Goal: Complete application form: Complete application form

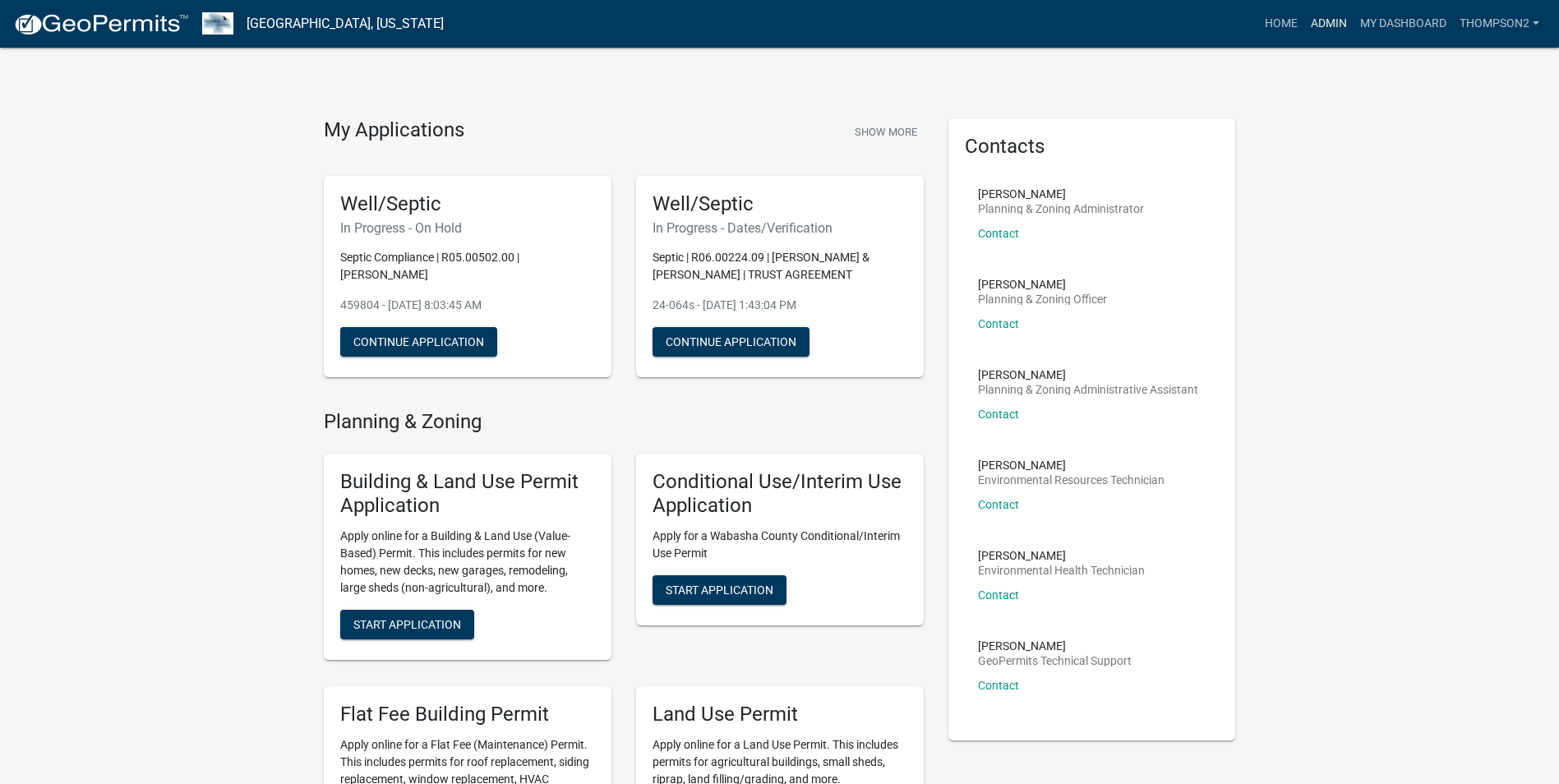
click at [1320, 20] on link "Admin" at bounding box center [1328, 24] width 49 height 32
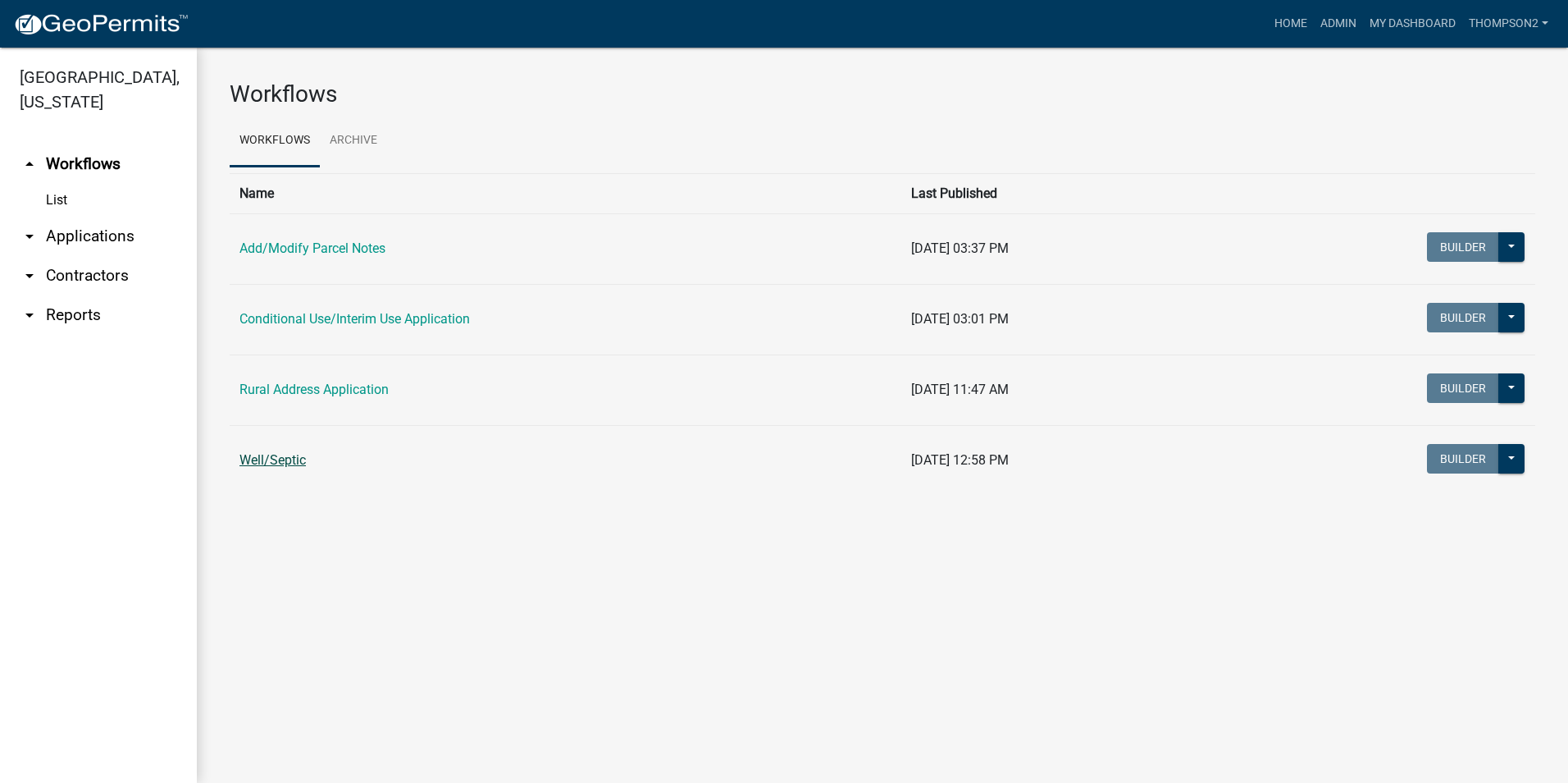
click at [267, 458] on link "Well/Septic" at bounding box center [273, 459] width 67 height 16
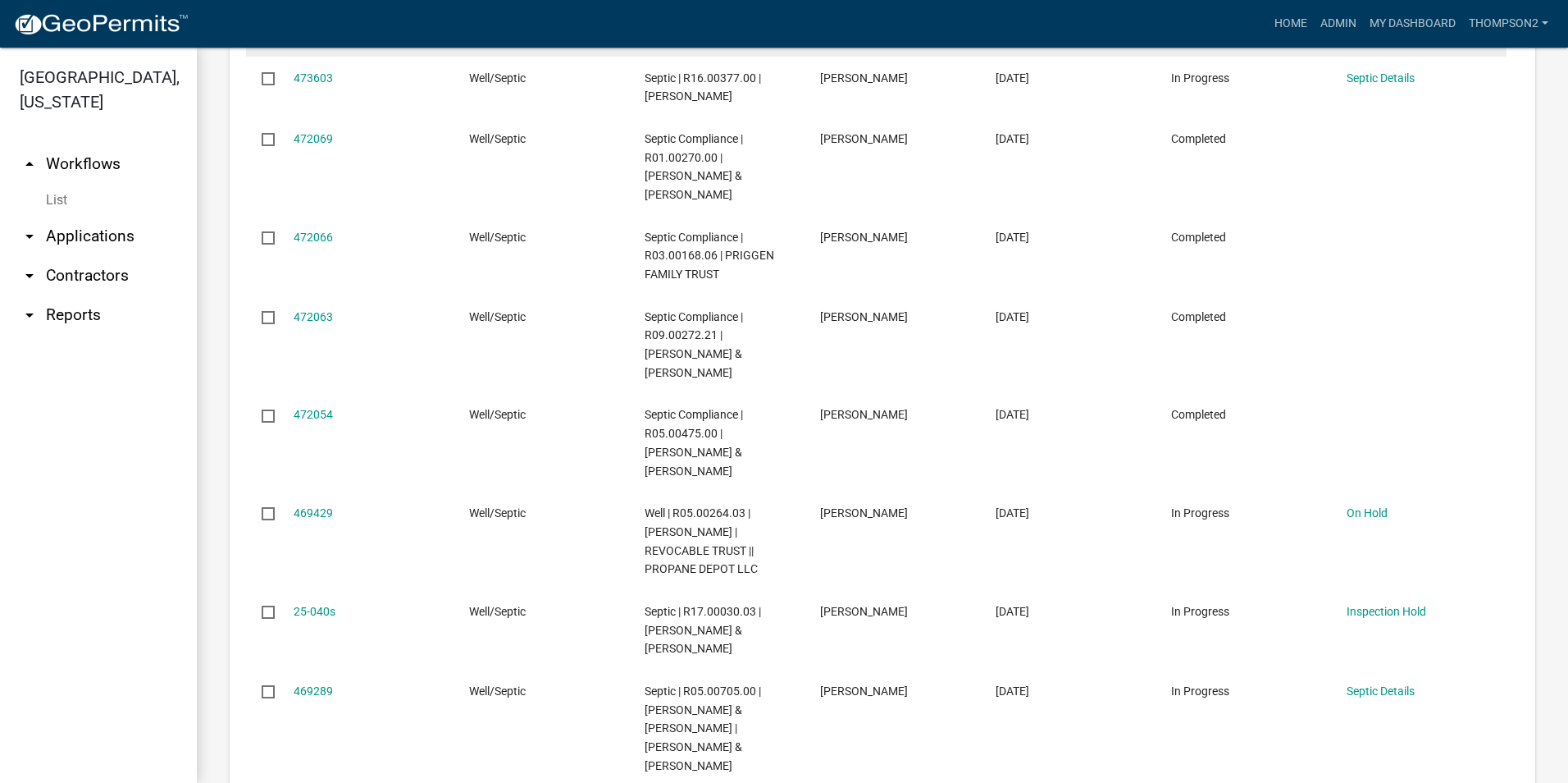
scroll to position [1969, 0]
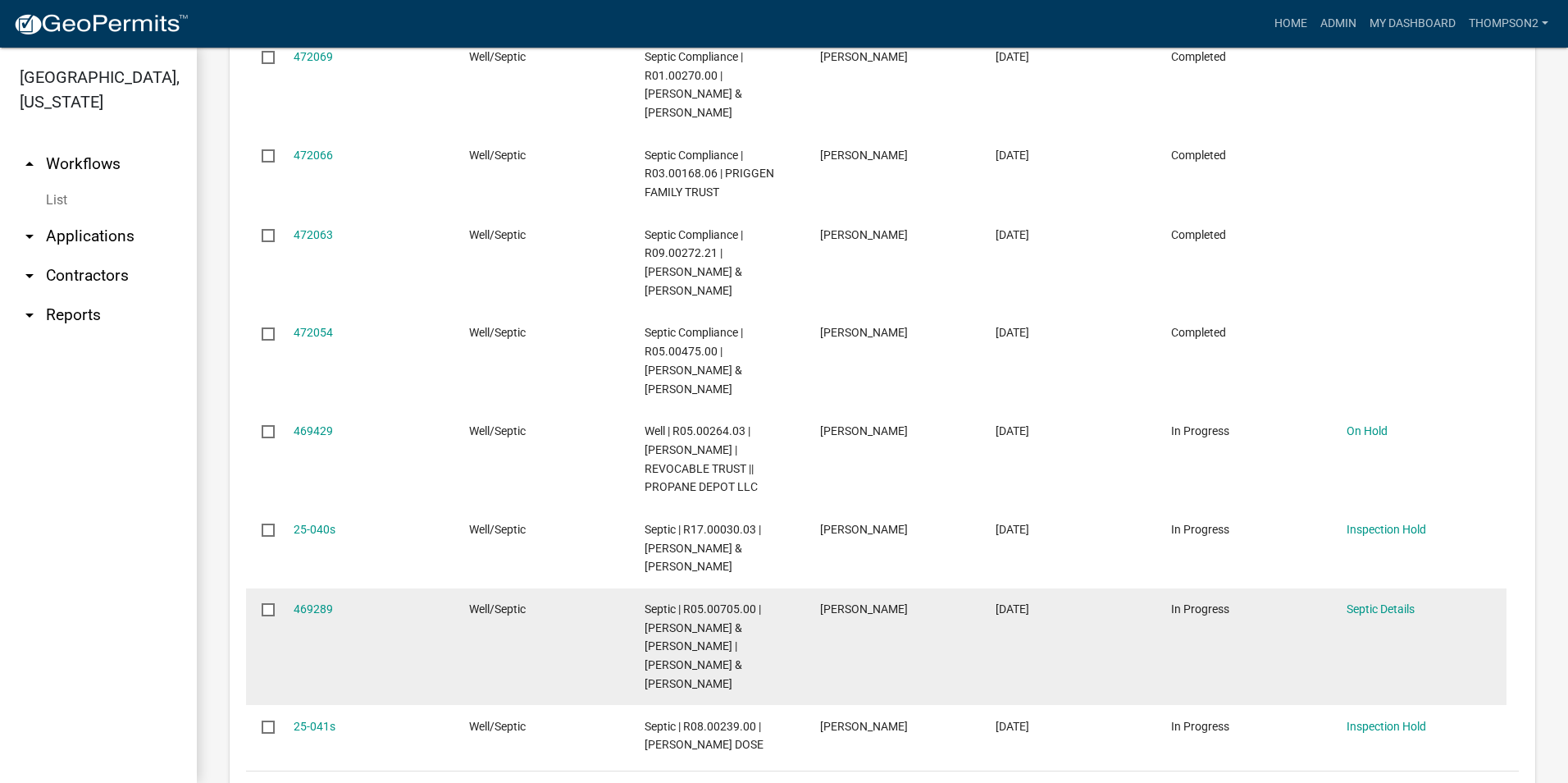
click at [332, 600] on div "469289" at bounding box center [365, 609] width 144 height 19
click at [319, 603] on link "469289" at bounding box center [313, 609] width 40 height 13
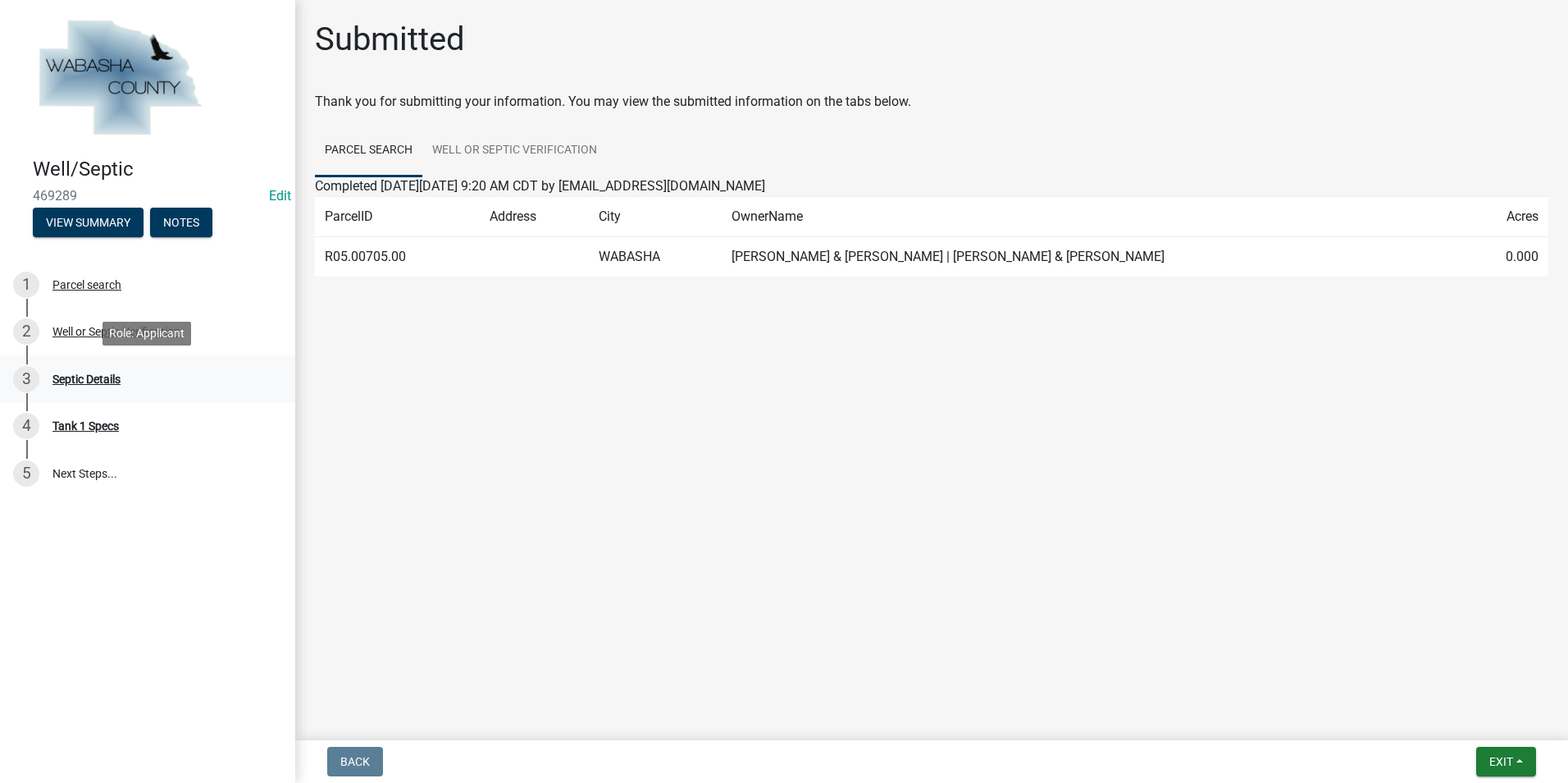
click at [71, 373] on div "Septic Details" at bounding box center [87, 379] width 68 height 11
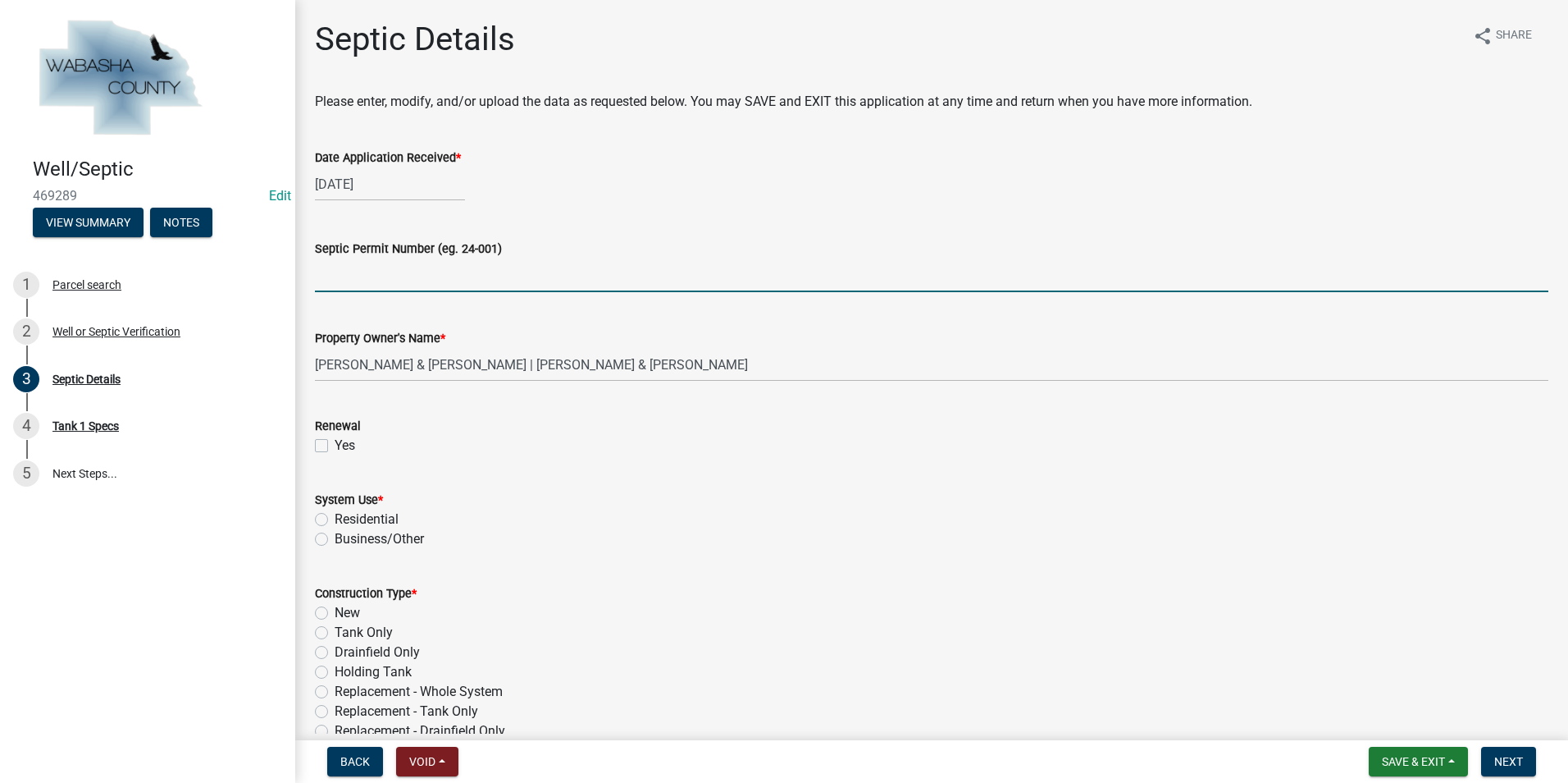
click at [337, 275] on input "Septic Permit Number (eg. 24-001)" at bounding box center [931, 275] width 1233 height 33
type input "25-042s"
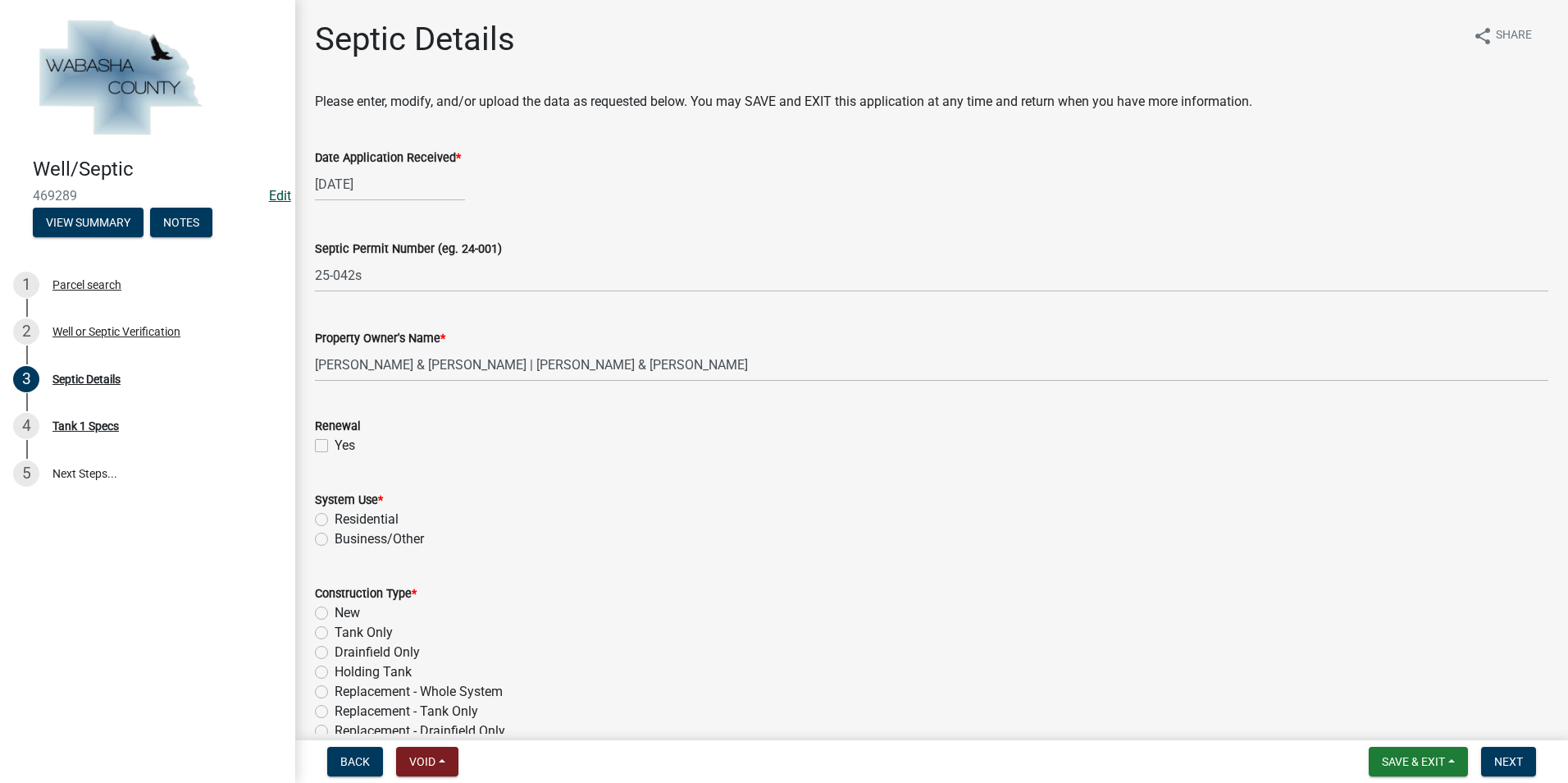
click at [285, 198] on link "Edit" at bounding box center [280, 195] width 22 height 16
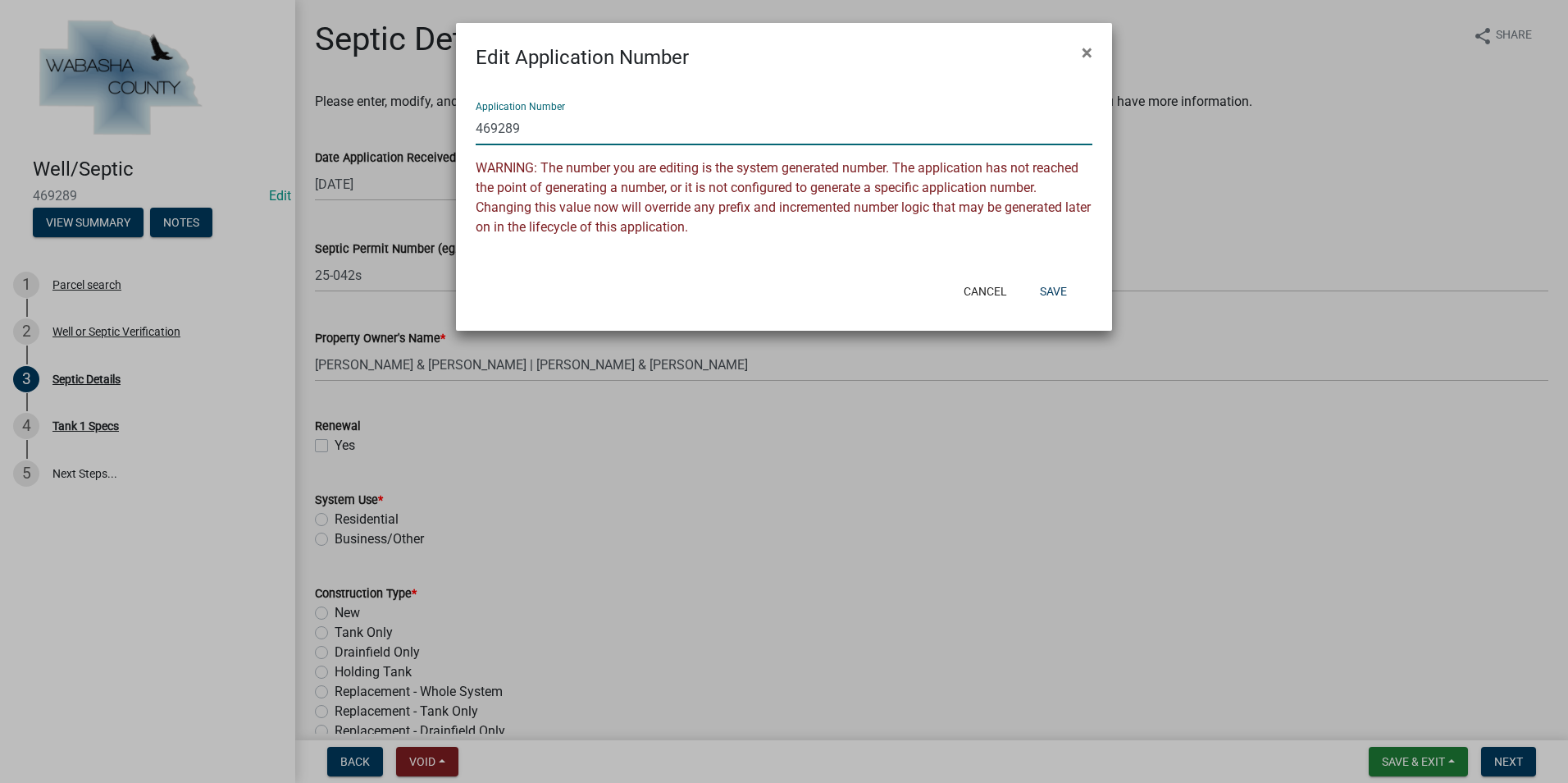
drag, startPoint x: 521, startPoint y: 120, endPoint x: 448, endPoint y: 120, distance: 73.0
click at [448, 120] on ngb-modal-window "Edit Application Number × Application Number 469289 WARNING: The number you are…" at bounding box center [784, 392] width 1568 height 783
type input "25-042s"
click at [1064, 292] on button "Save" at bounding box center [1054, 292] width 54 height 30
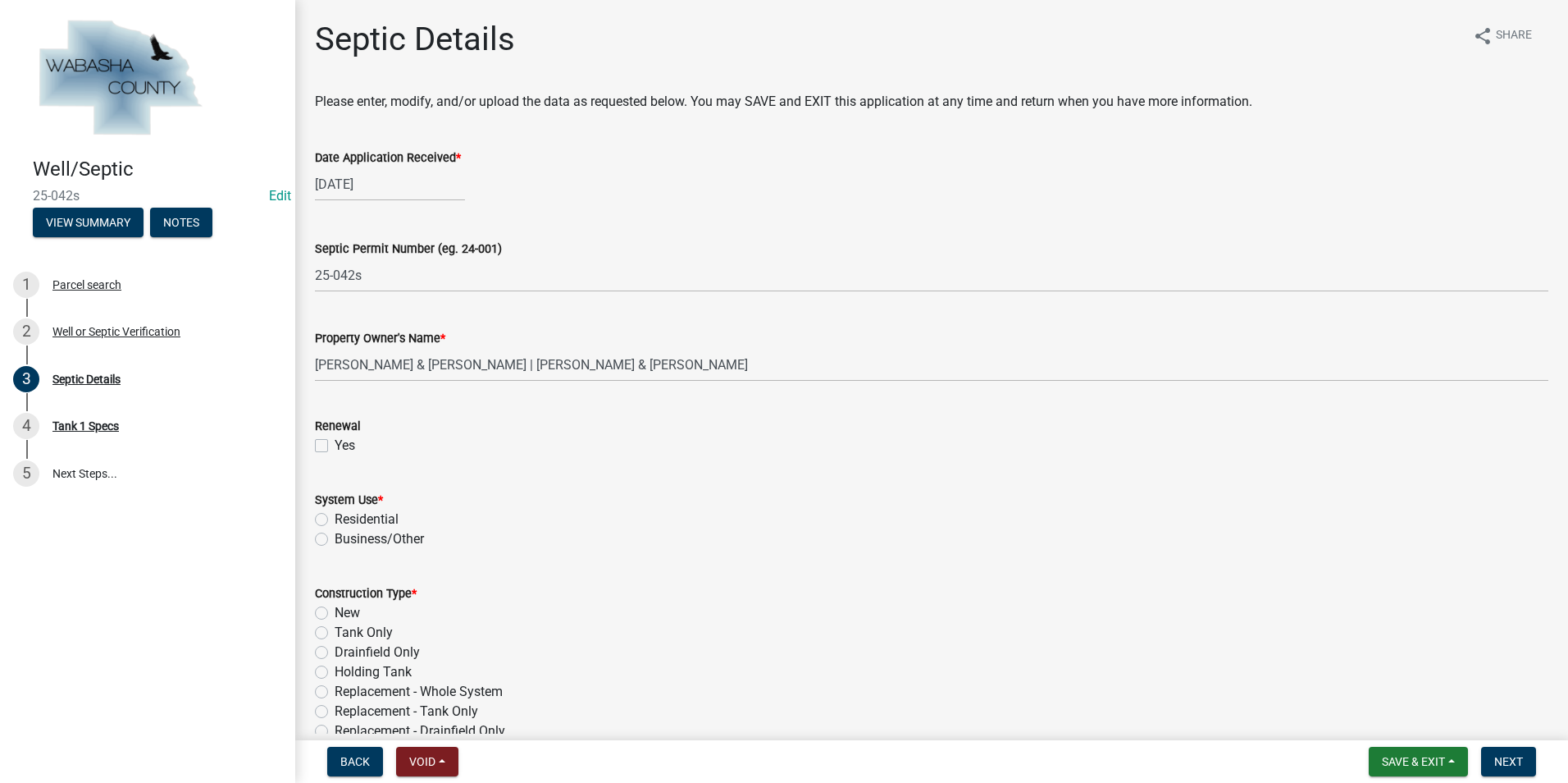
click at [335, 522] on label "Residential" at bounding box center [366, 518] width 64 height 19
click at [335, 520] on input "Residential" at bounding box center [340, 515] width 11 height 11
radio input "true"
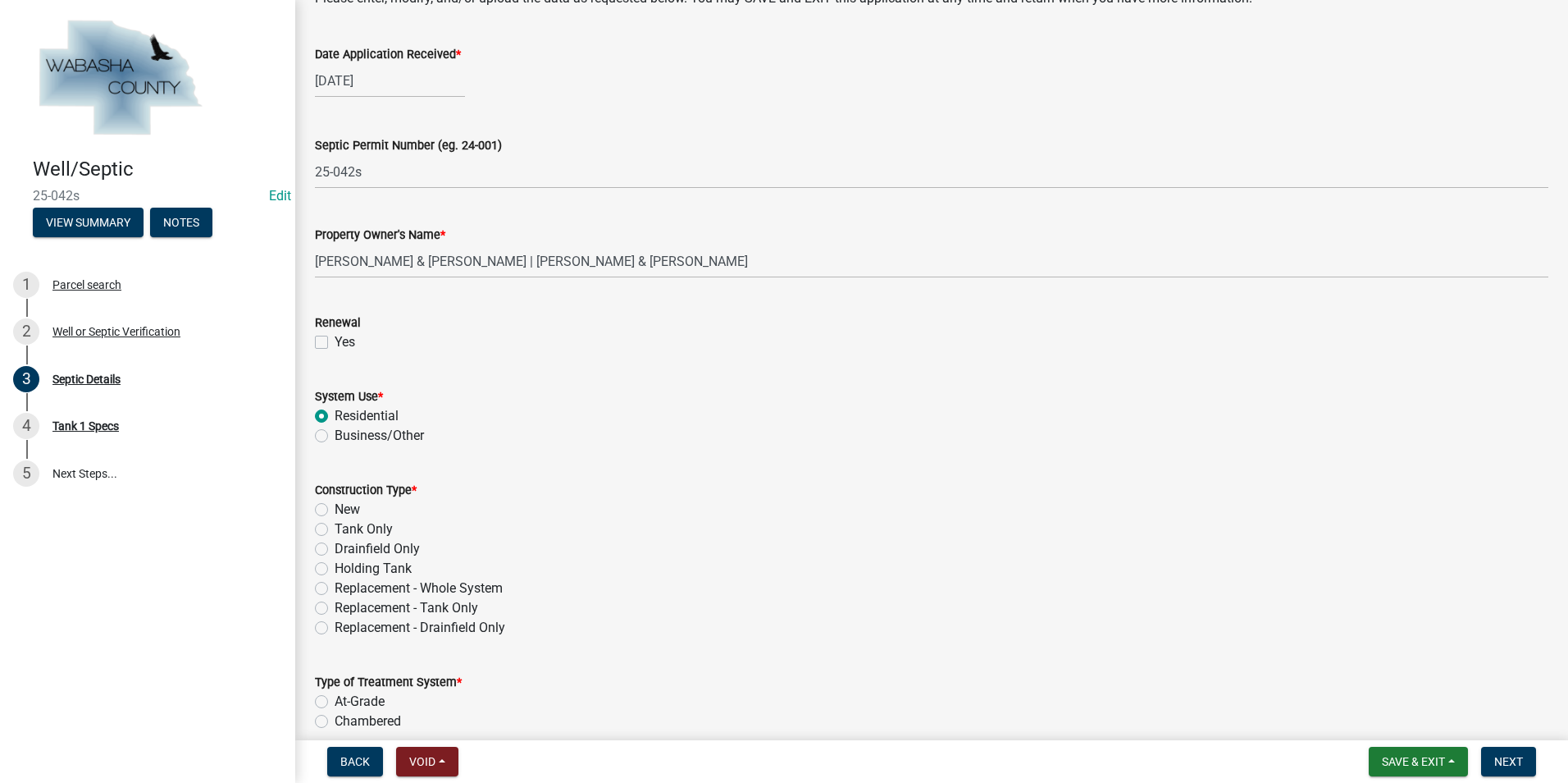
scroll to position [246, 0]
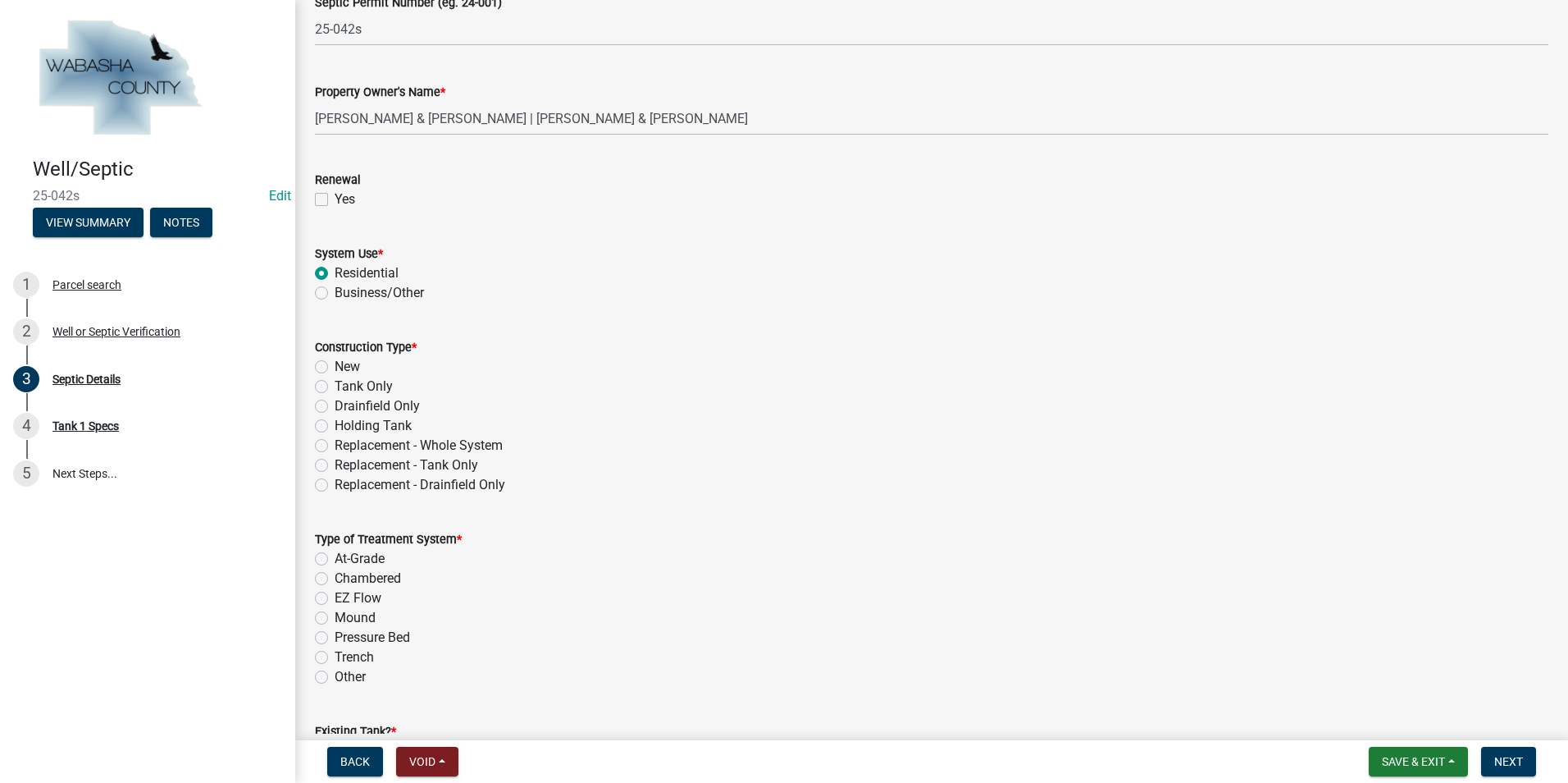
click at [335, 372] on label "New" at bounding box center [347, 367] width 25 height 19
click at [335, 367] on input "New" at bounding box center [340, 363] width 11 height 11
radio input "true"
click at [335, 640] on label "Pressure Bed" at bounding box center [373, 637] width 76 height 19
click at [335, 639] on input "Pressure Bed" at bounding box center [340, 633] width 11 height 11
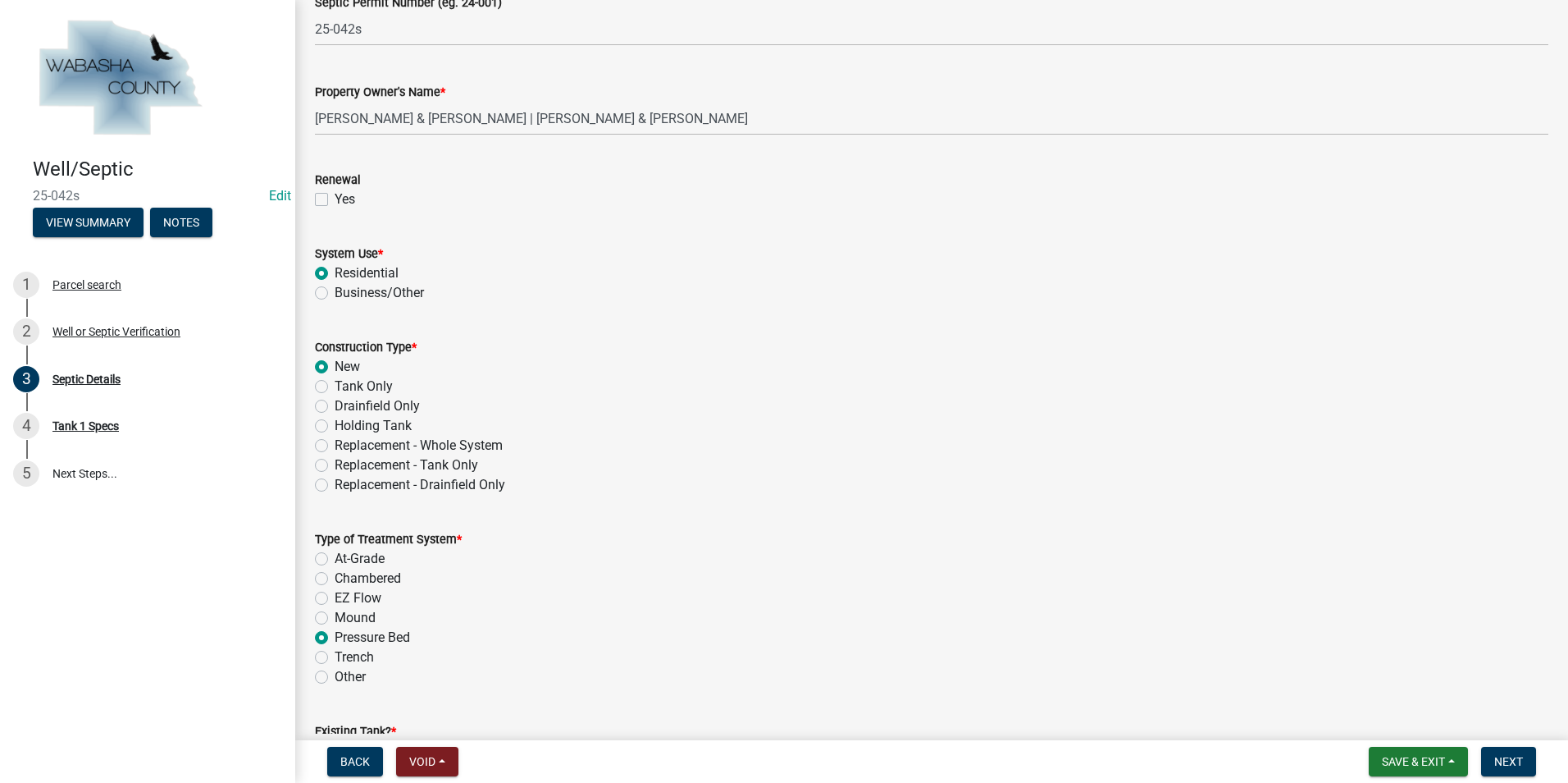
radio input "true"
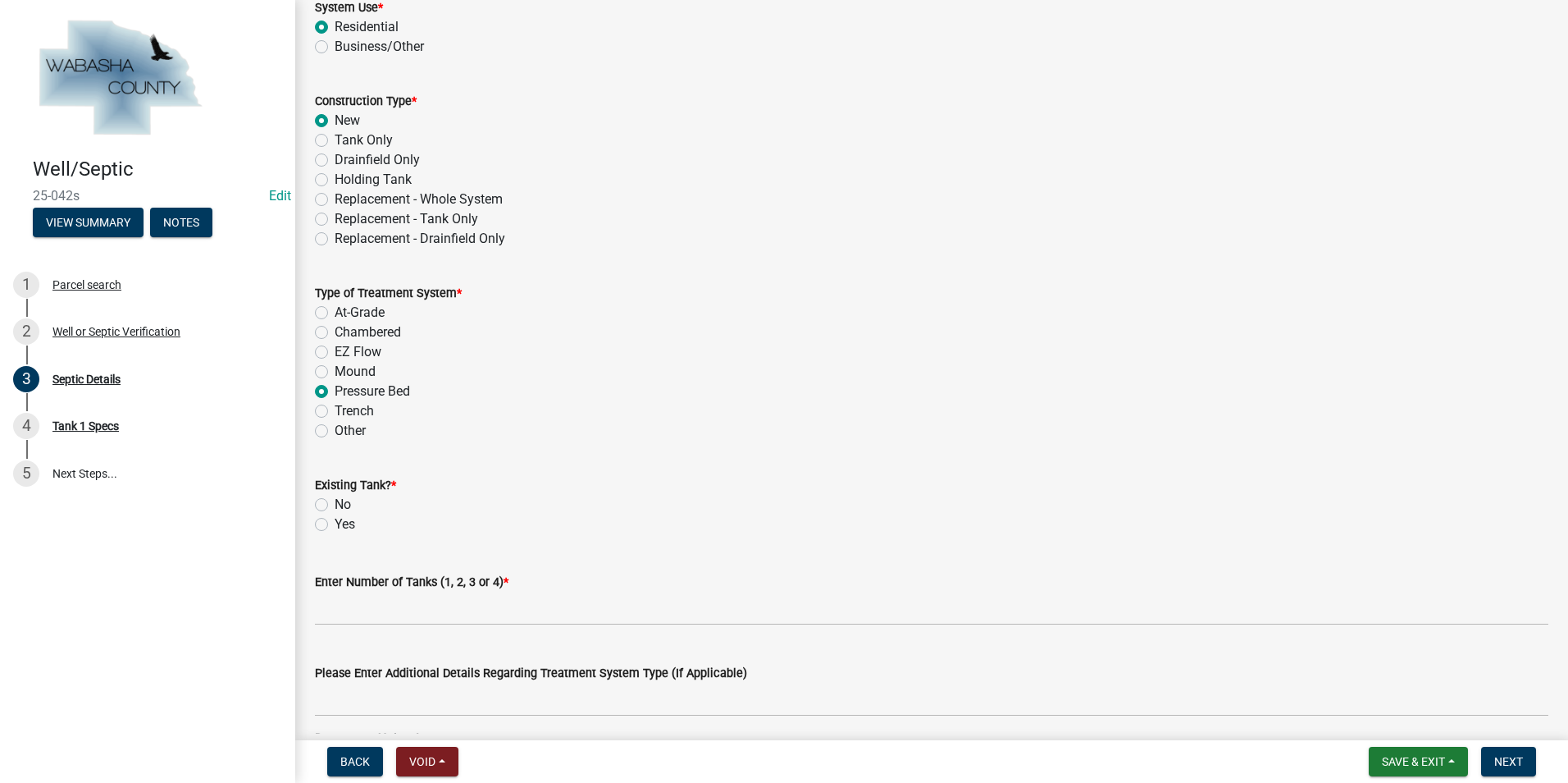
click at [335, 503] on label "No" at bounding box center [343, 504] width 17 height 19
click at [335, 503] on input "No" at bounding box center [340, 501] width 11 height 11
radio input "true"
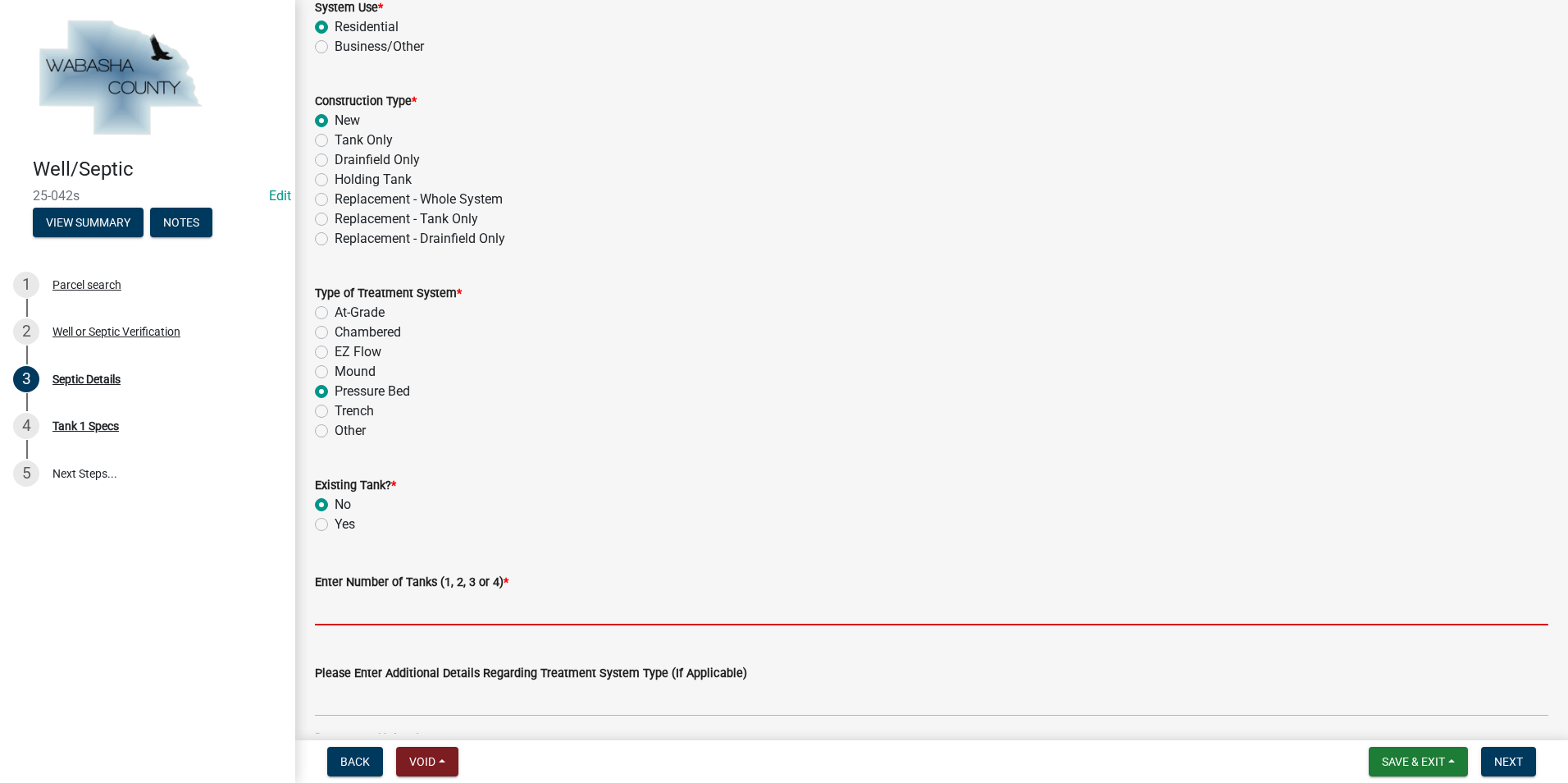
click at [333, 603] on input "text" at bounding box center [931, 608] width 1233 height 33
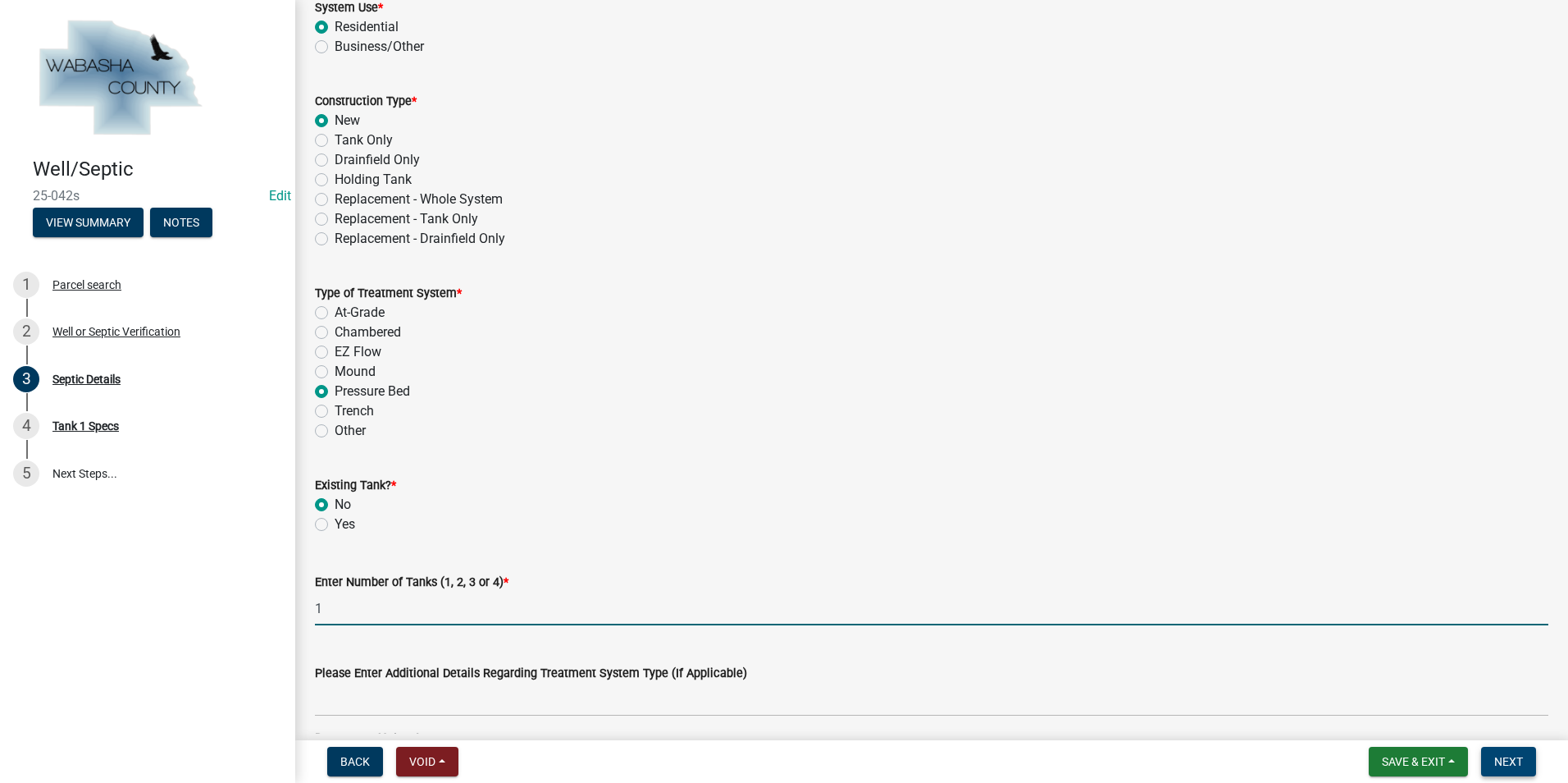
type input "1"
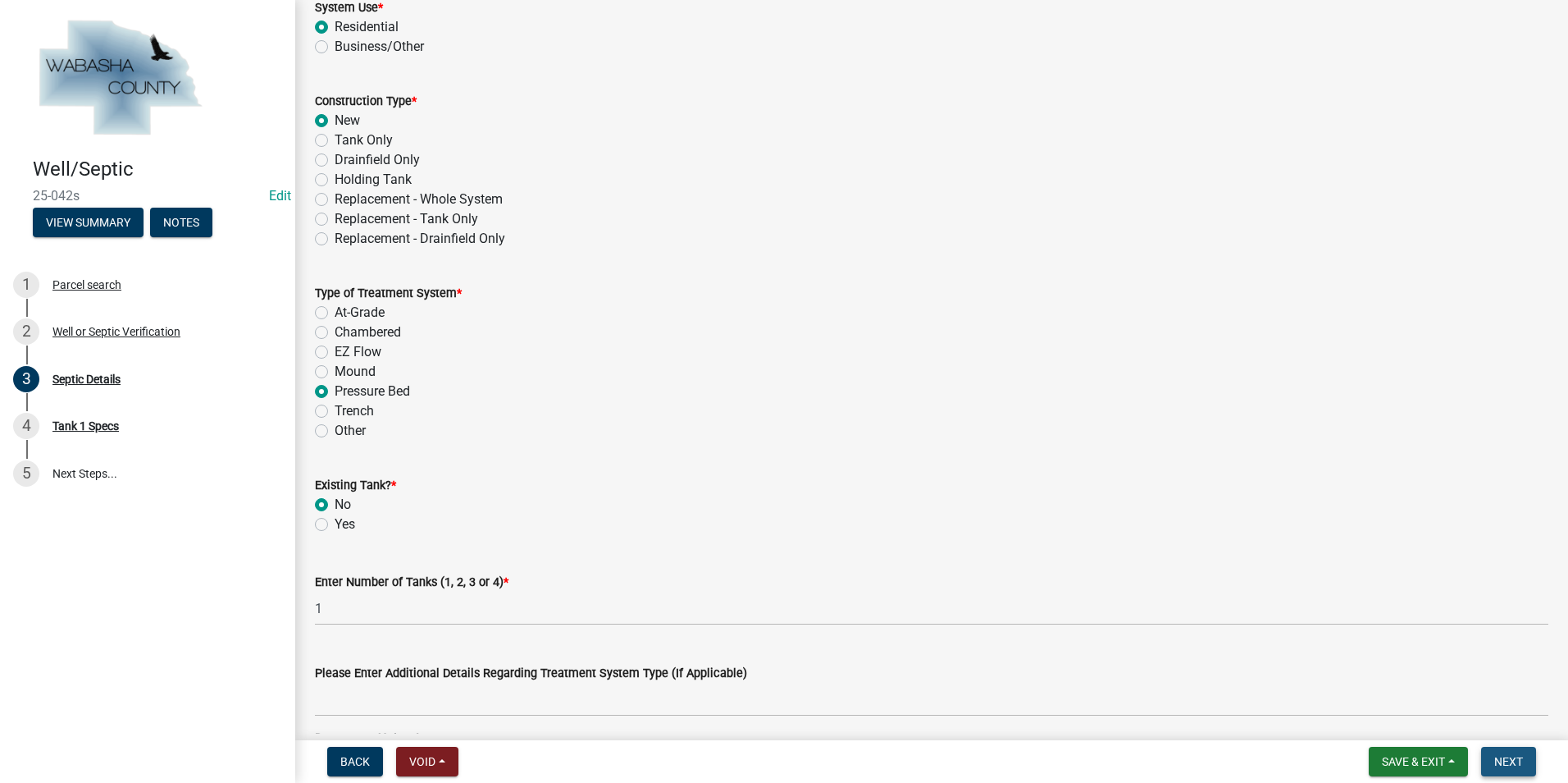
drag, startPoint x: 1512, startPoint y: 756, endPoint x: 1473, endPoint y: 764, distance: 39.8
click at [1507, 756] on span "Next" at bounding box center [1508, 761] width 29 height 13
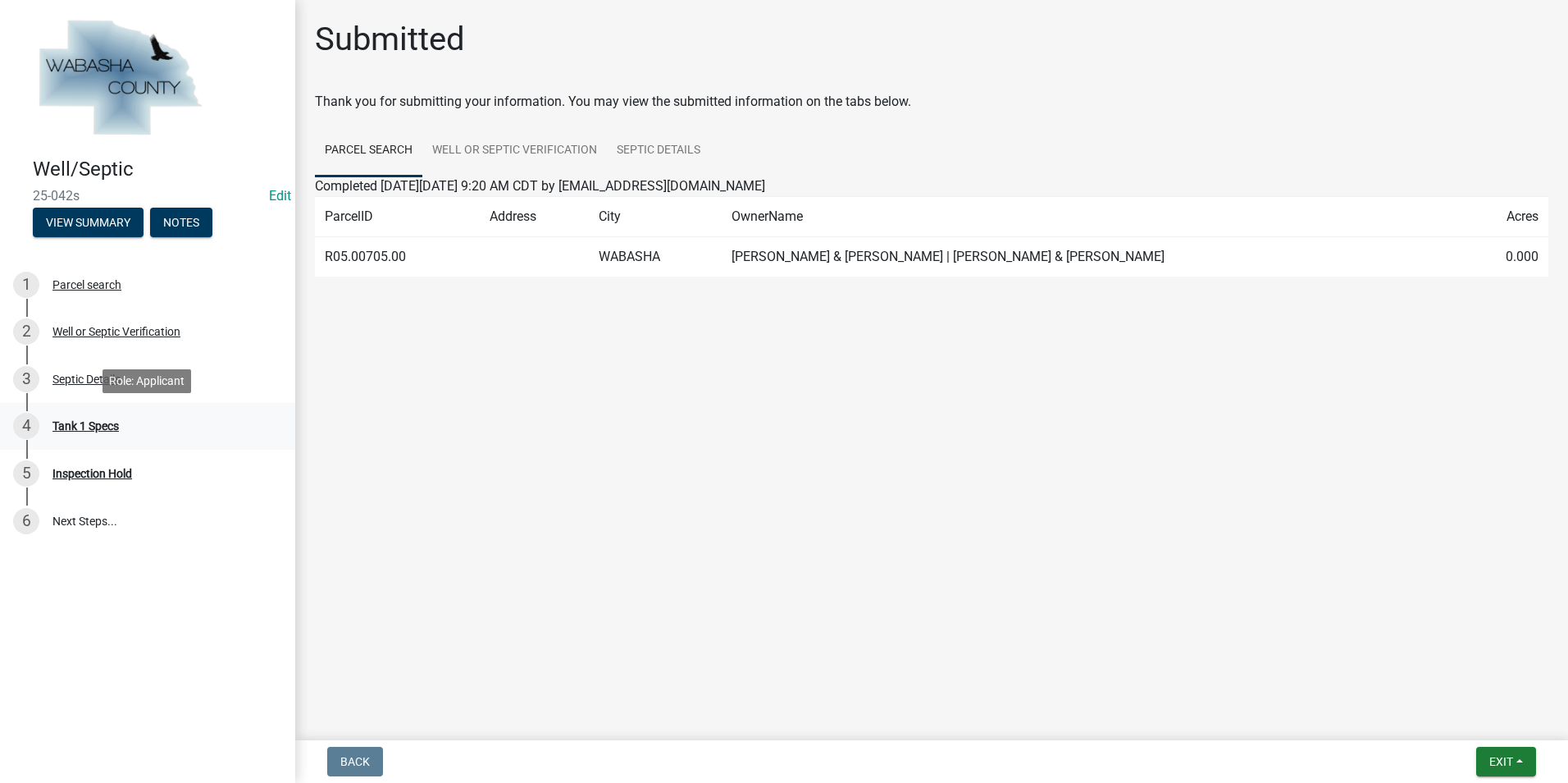
drag, startPoint x: 80, startPoint y: 417, endPoint x: 95, endPoint y: 416, distance: 15.0
click at [91, 416] on div "4 Tank 1 Specs" at bounding box center [141, 426] width 256 height 26
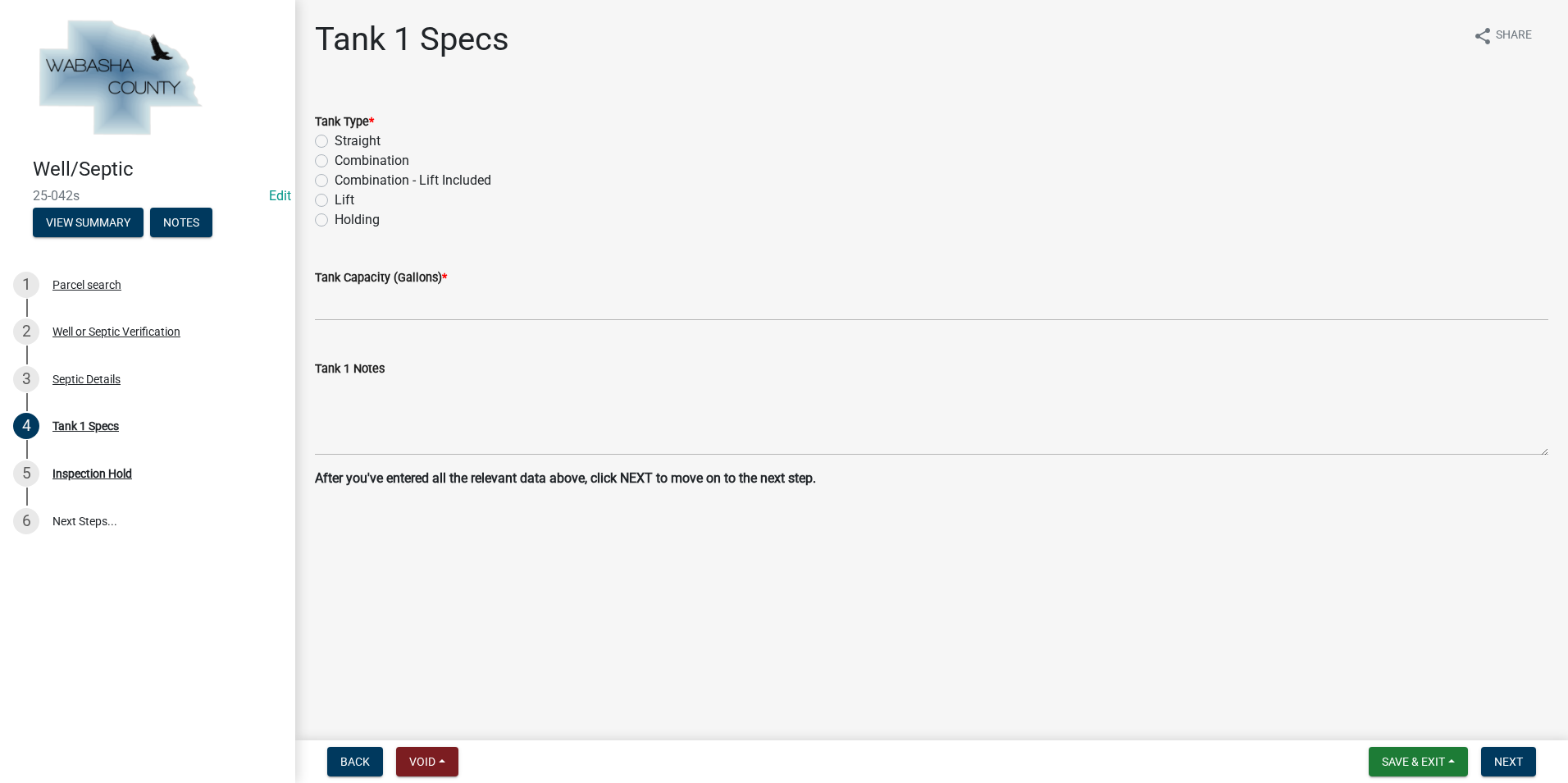
click at [335, 183] on label "Combination - Lift Included" at bounding box center [413, 180] width 156 height 19
click at [335, 181] on input "Combination - Lift Included" at bounding box center [340, 176] width 11 height 11
radio input "true"
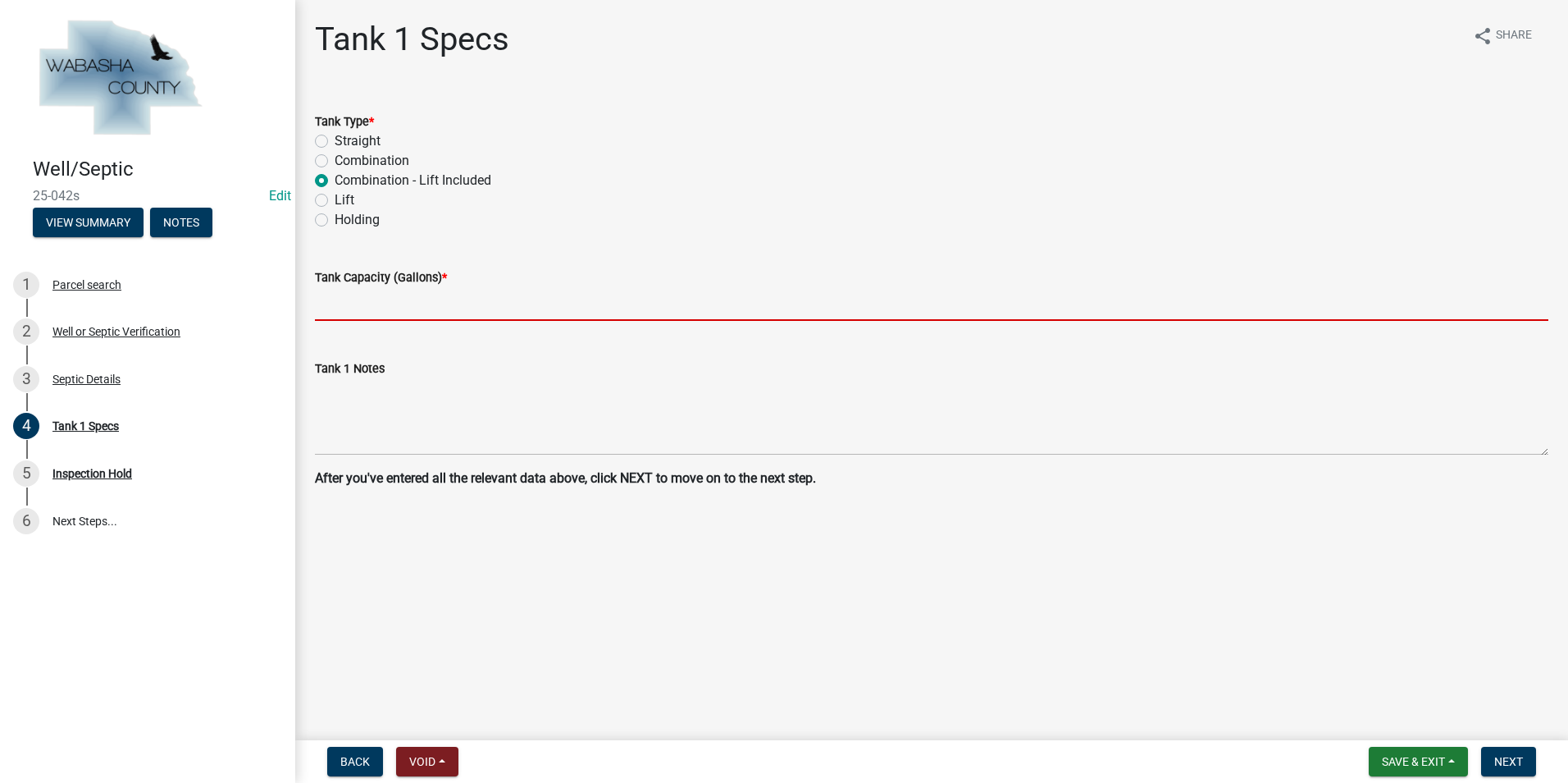
click at [333, 309] on input "text" at bounding box center [931, 304] width 1233 height 33
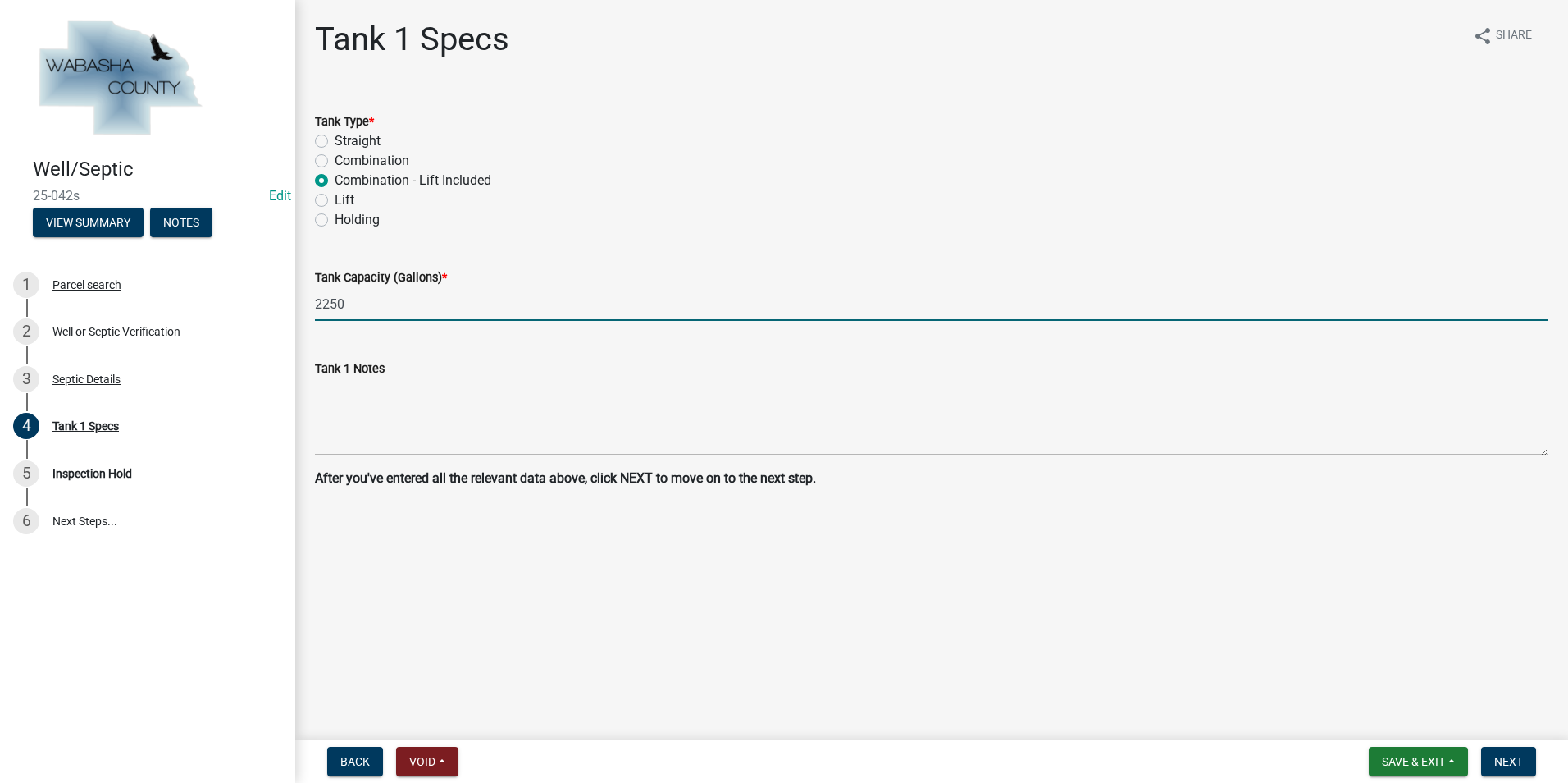
type input "2250"
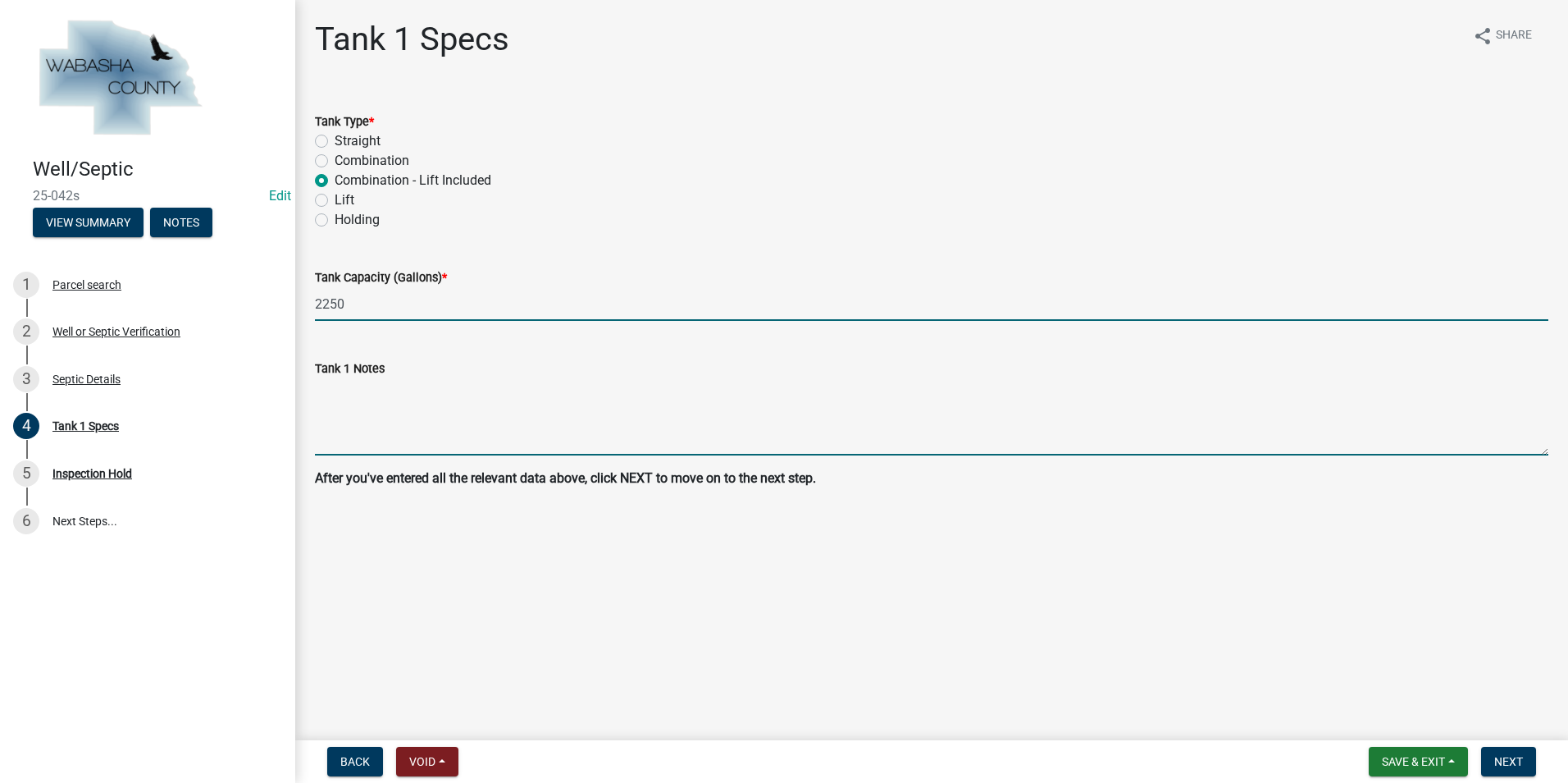
click at [348, 427] on textarea "Tank 1 Notes" at bounding box center [931, 416] width 1233 height 77
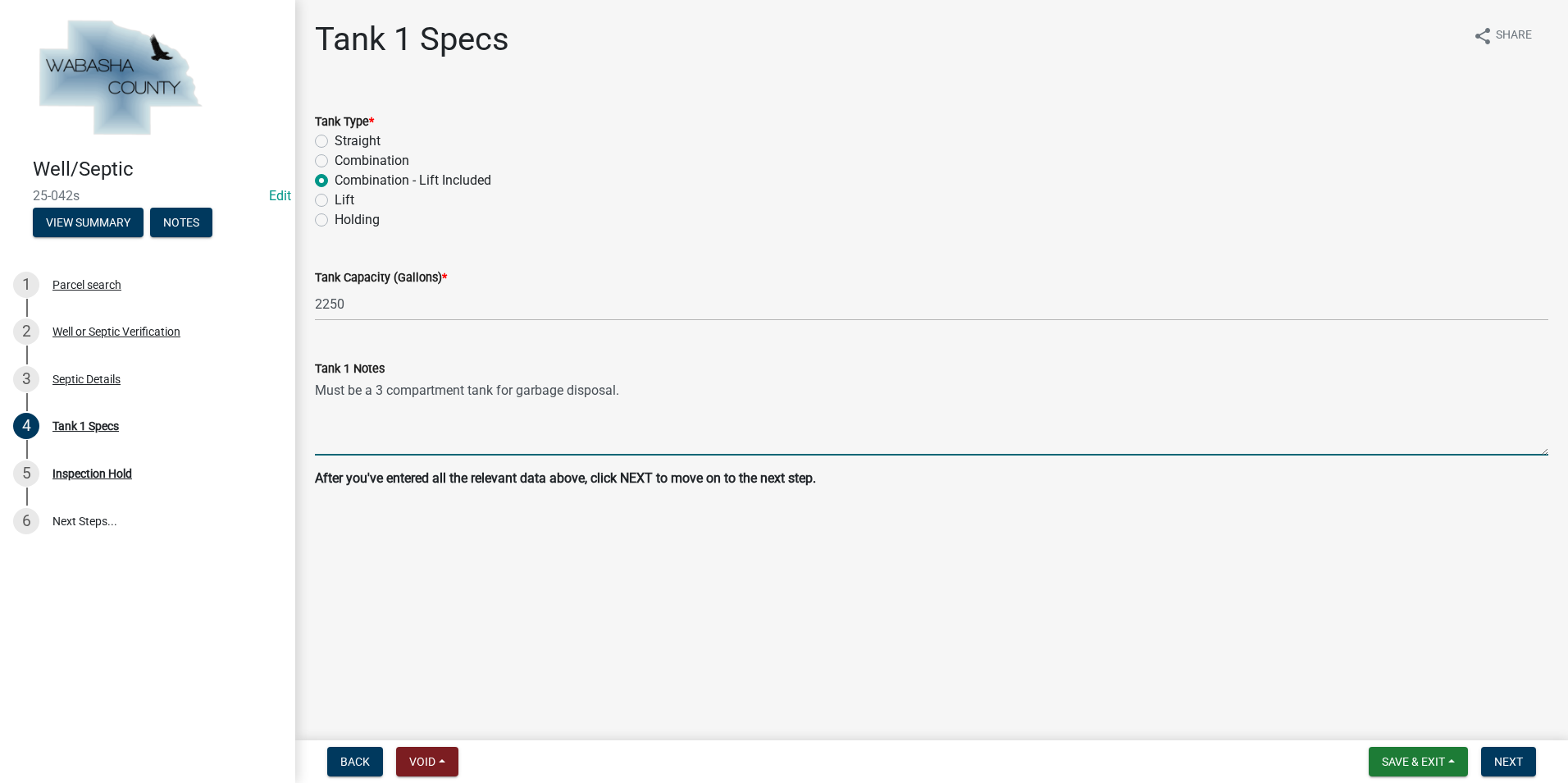
click at [700, 382] on textarea "Must be a 3 compartment tank for garbage disposal." at bounding box center [931, 416] width 1233 height 77
type textarea "Must be a 3-compartment tank for garbage disposal."
click at [697, 372] on div "Tank 1 Notes" at bounding box center [931, 367] width 1233 height 19
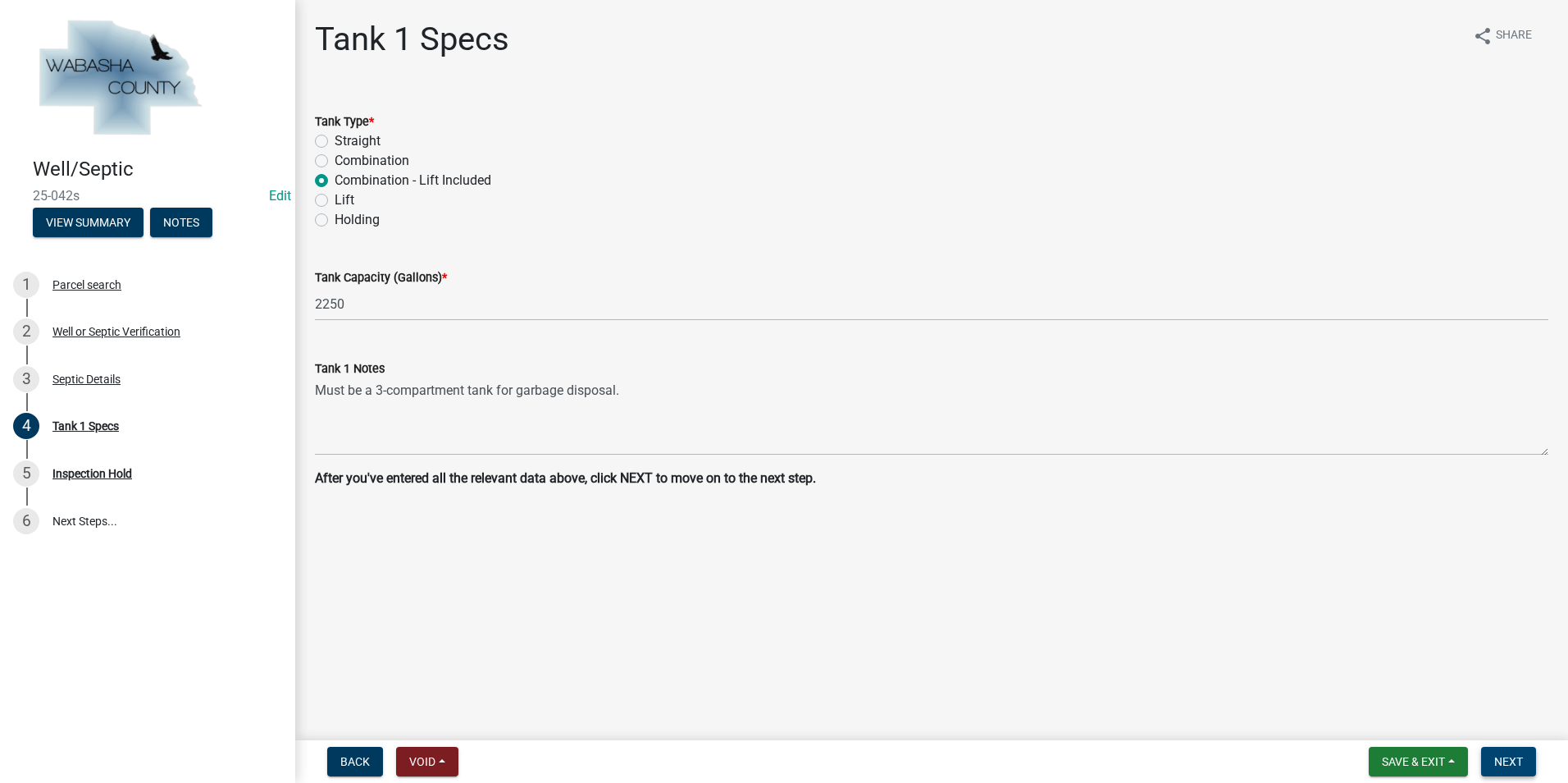
click at [1493, 764] on button "Next" at bounding box center [1508, 762] width 55 height 30
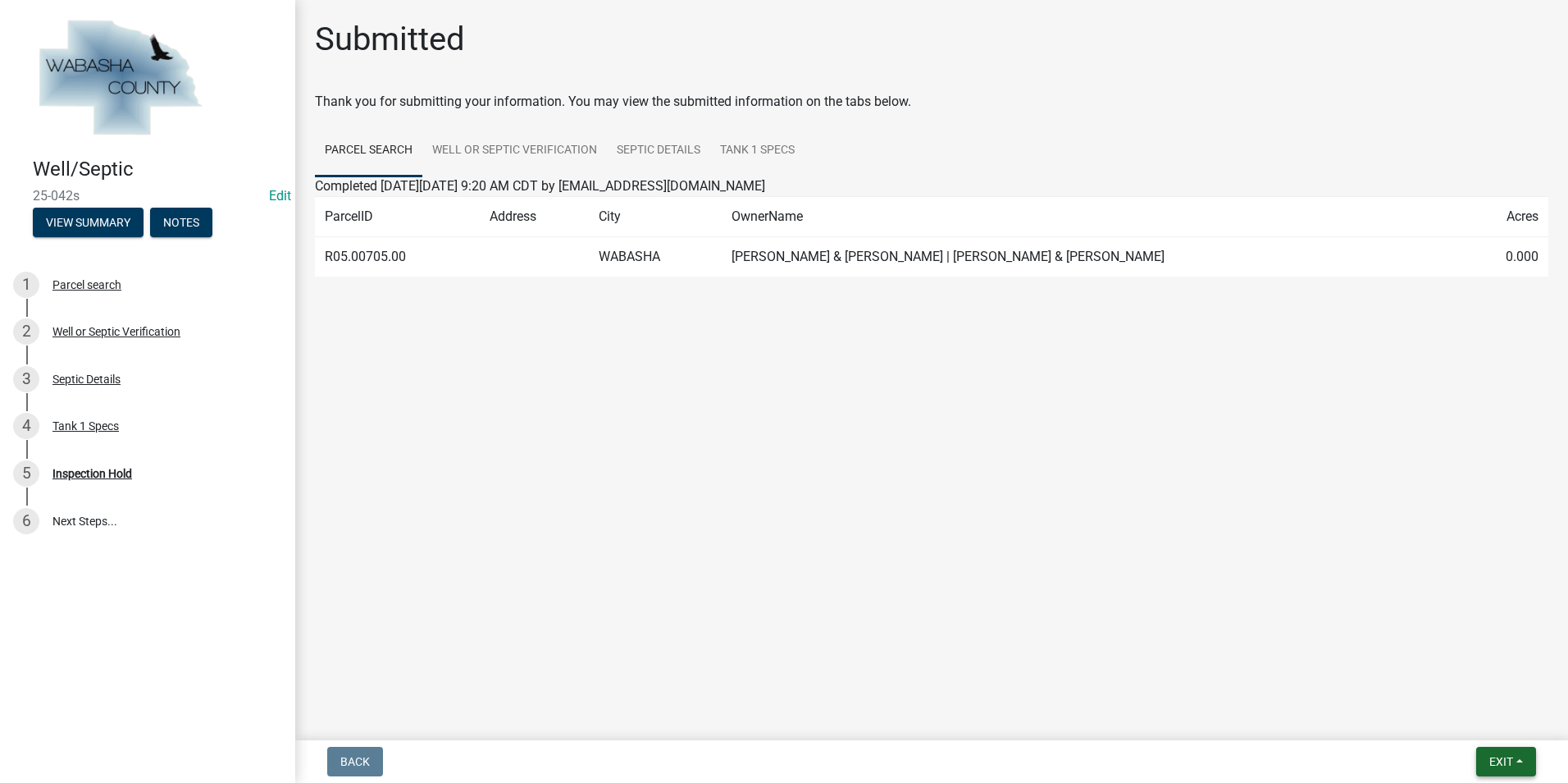
click at [1522, 768] on button "Exit" at bounding box center [1506, 762] width 60 height 30
click at [1489, 725] on button "Save & Exit" at bounding box center [1470, 718] width 131 height 40
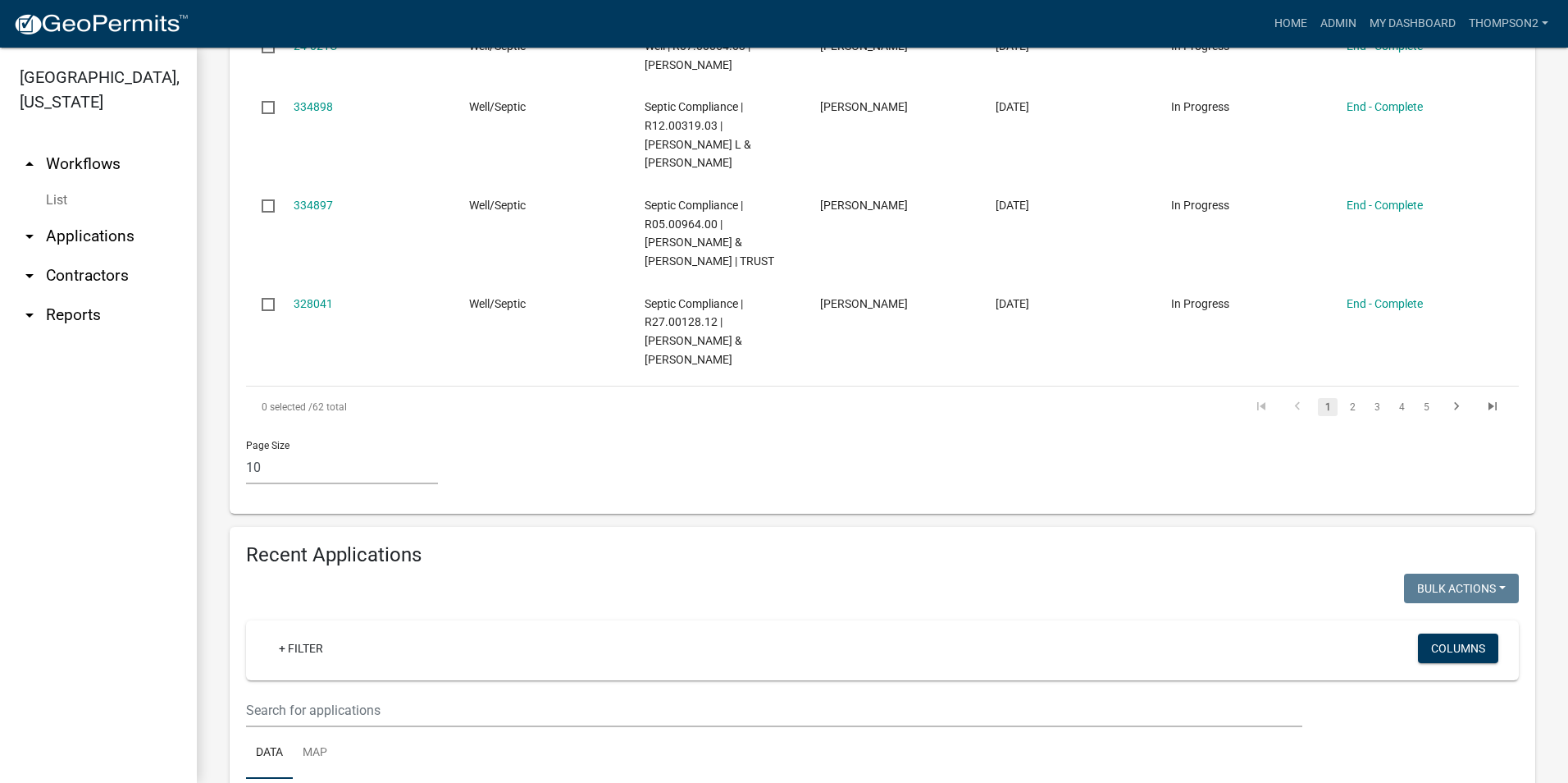
scroll to position [958, 0]
